Goal: Transaction & Acquisition: Subscribe to service/newsletter

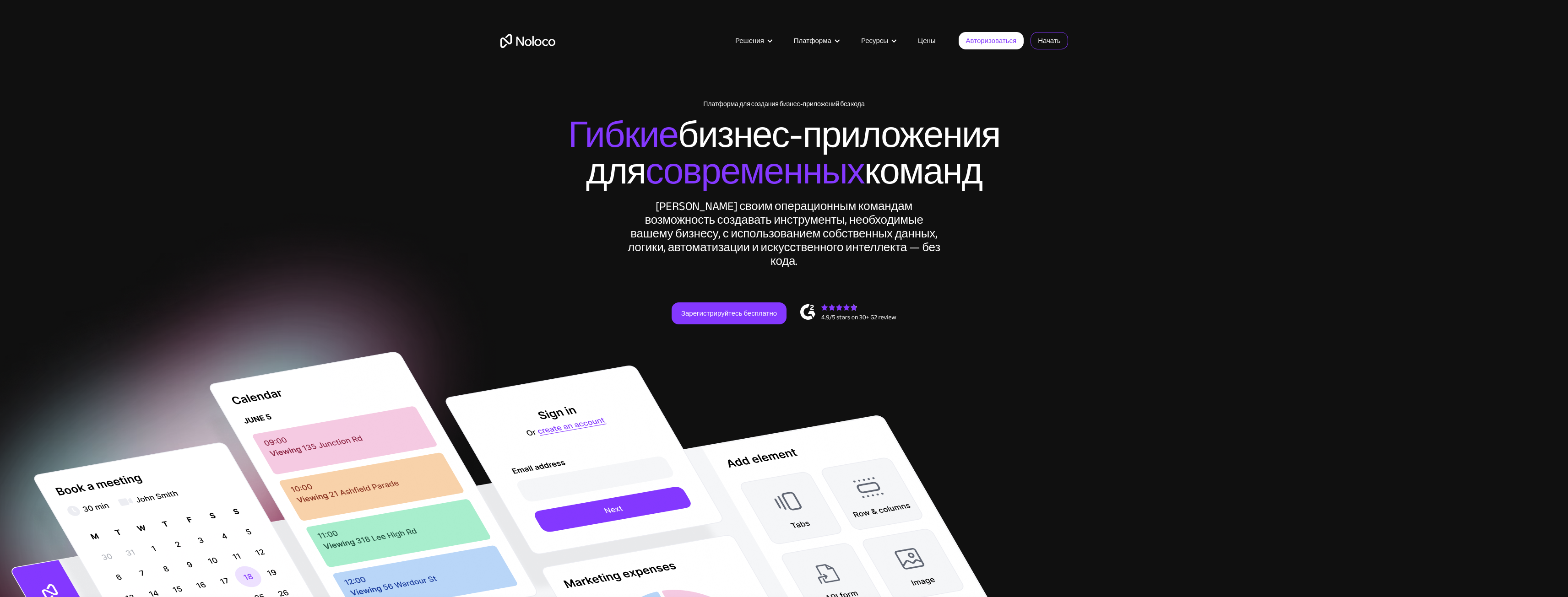
click at [1040, 43] on font "Начать" at bounding box center [1049, 40] width 23 height 13
click at [931, 42] on font "Цены" at bounding box center [926, 40] width 18 height 13
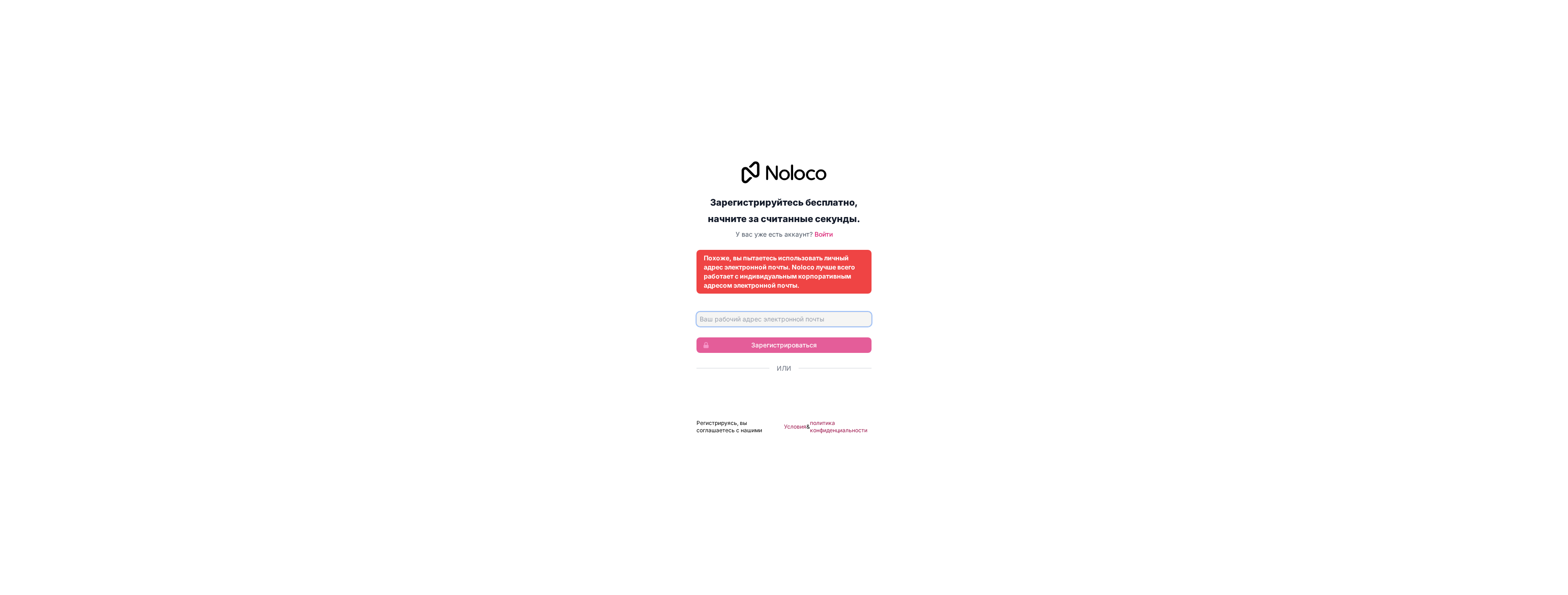
click at [799, 320] on input "Адрес электронной почты" at bounding box center [784, 319] width 175 height 15
type input "hocubarovilez@gmail.com"
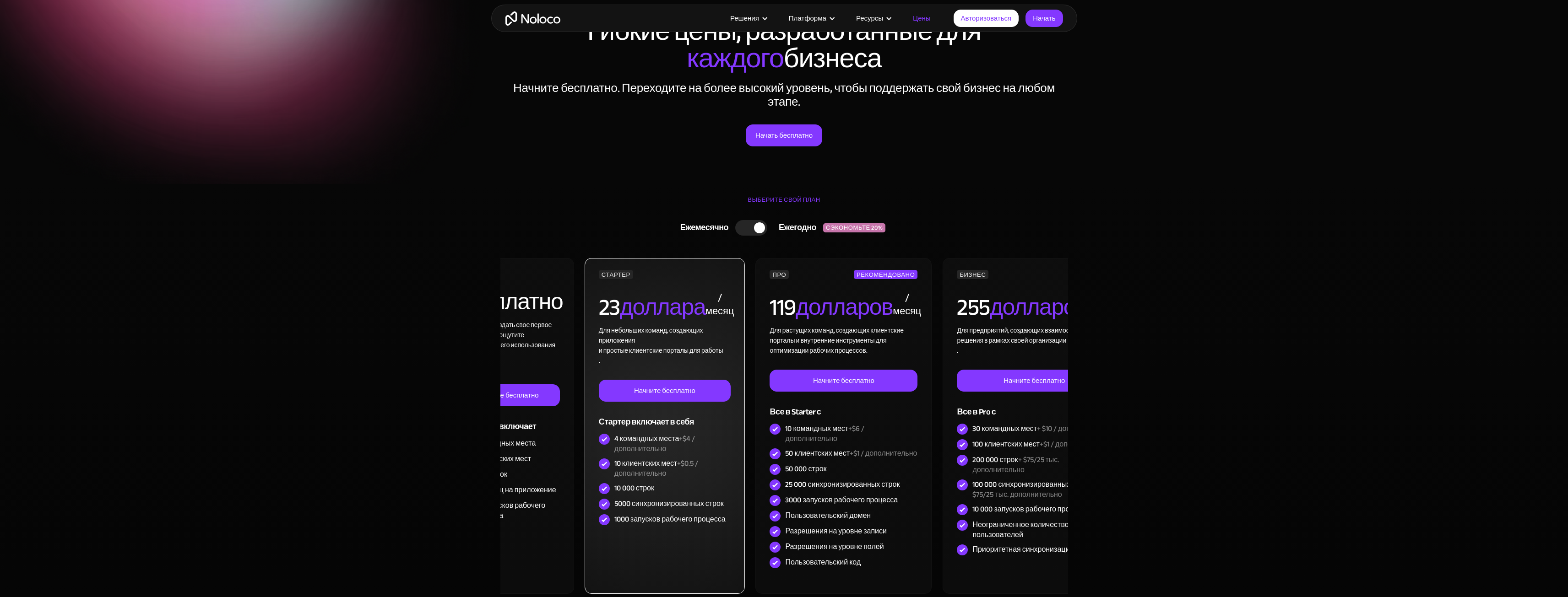
scroll to position [92, 0]
